Goal: Information Seeking & Learning: Learn about a topic

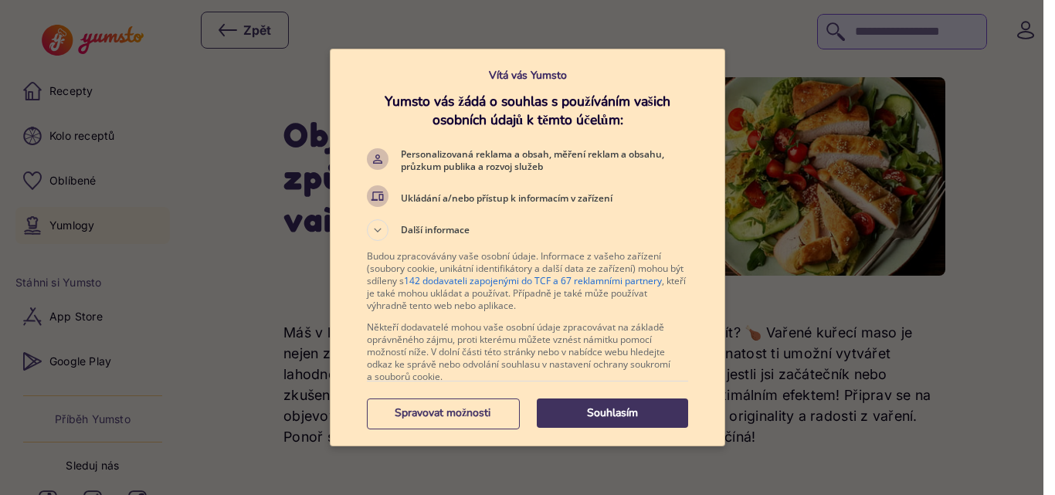
click at [591, 409] on p "Souhlasím" at bounding box center [612, 413] width 151 height 15
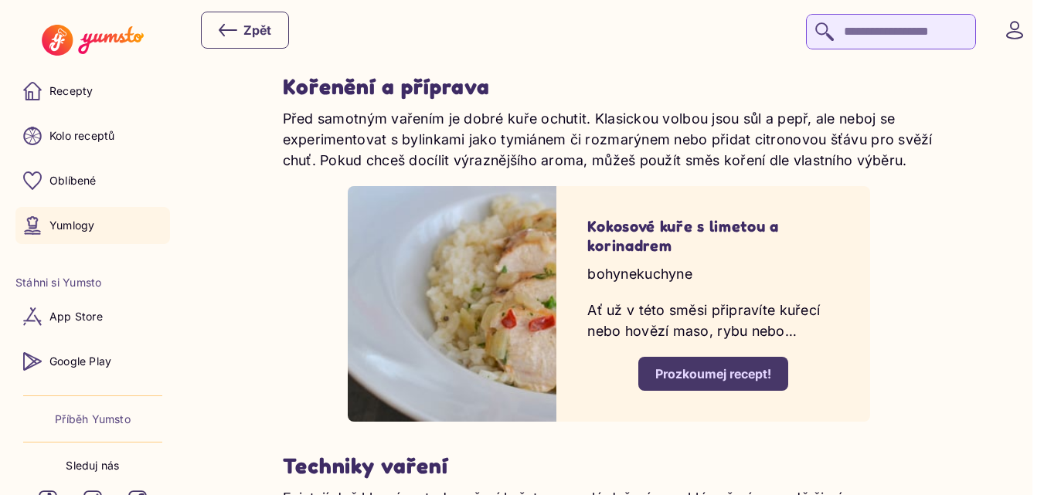
scroll to position [1854, 0]
click at [732, 365] on div "Prozkoumej recept!" at bounding box center [713, 373] width 116 height 17
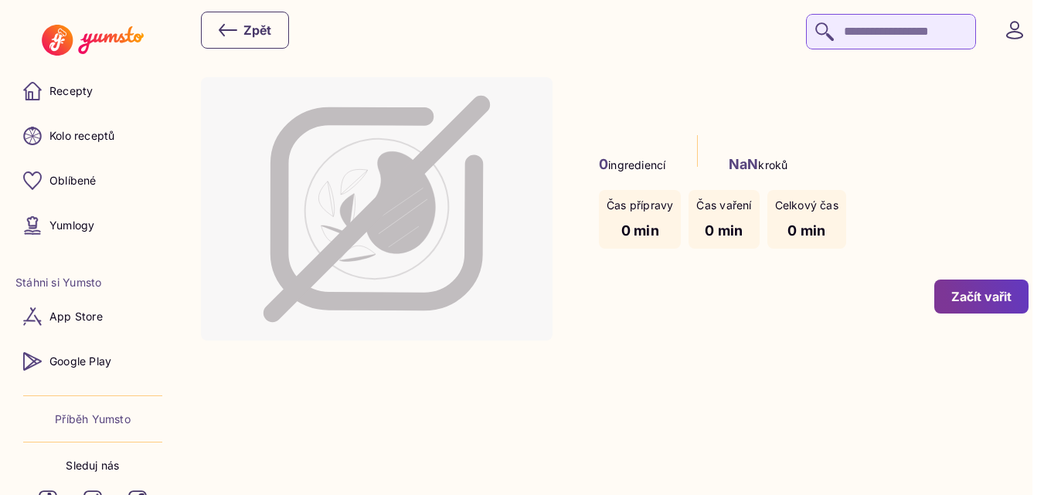
type input "*"
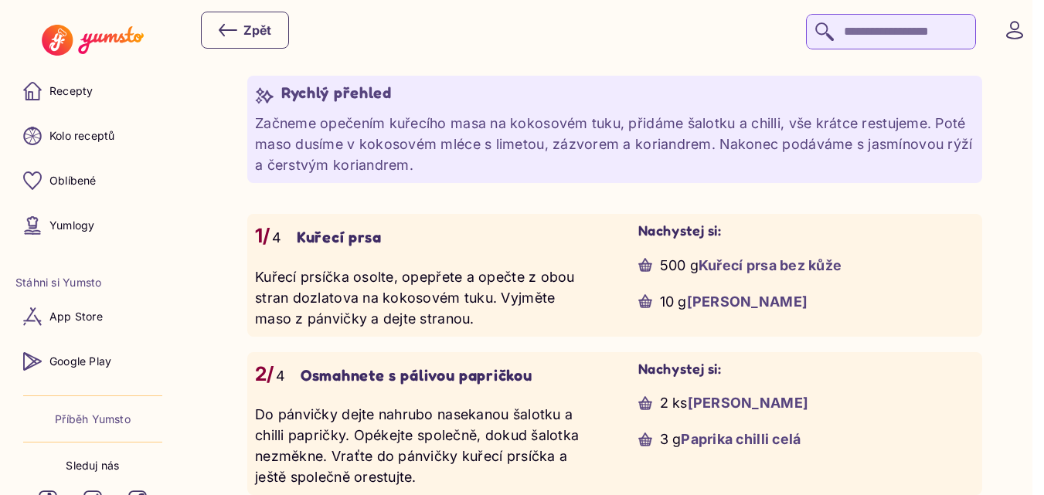
scroll to position [850, 0]
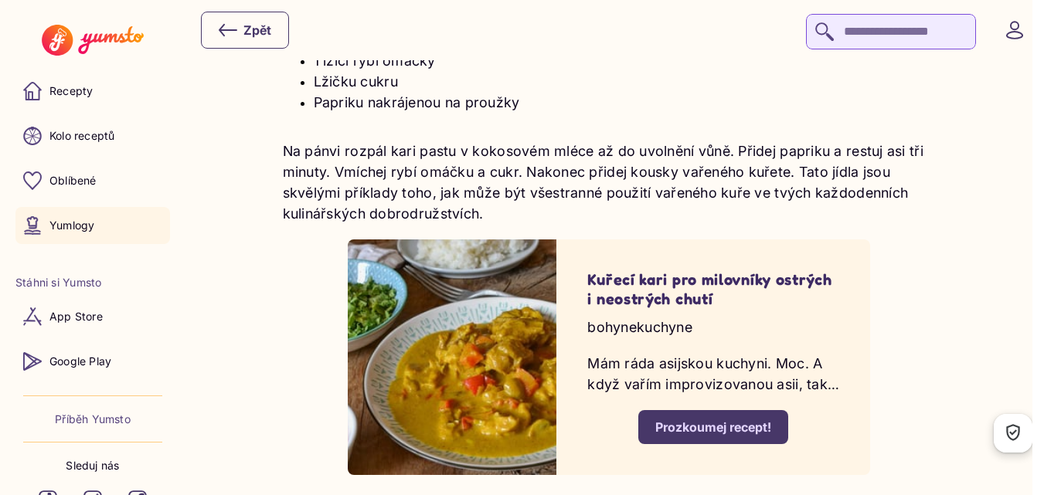
scroll to position [3708, 0]
